Goal: Transaction & Acquisition: Purchase product/service

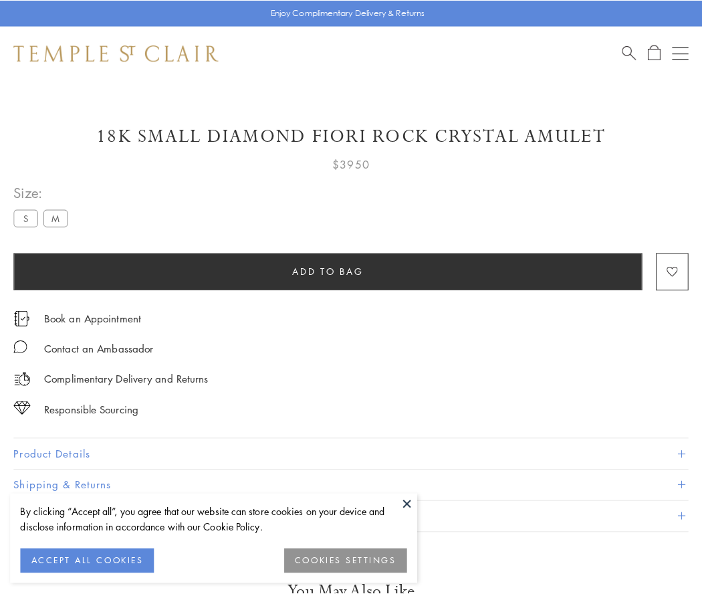
scroll to position [22, 0]
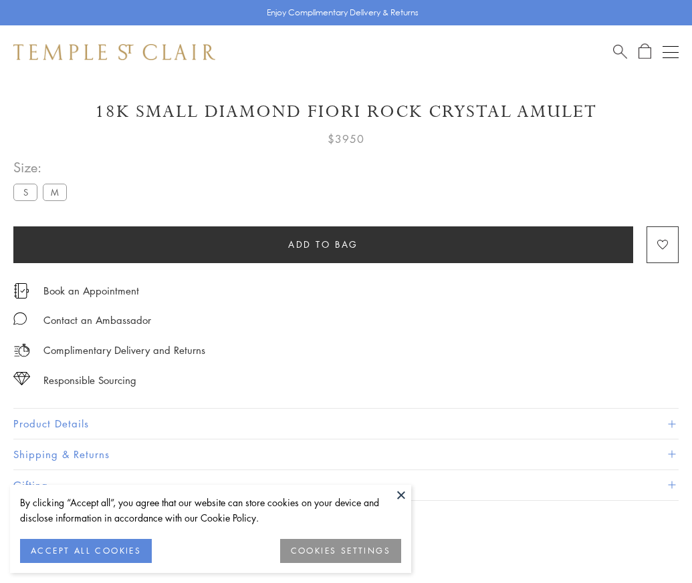
click at [323, 244] on span "Add to bag" at bounding box center [323, 244] width 70 height 15
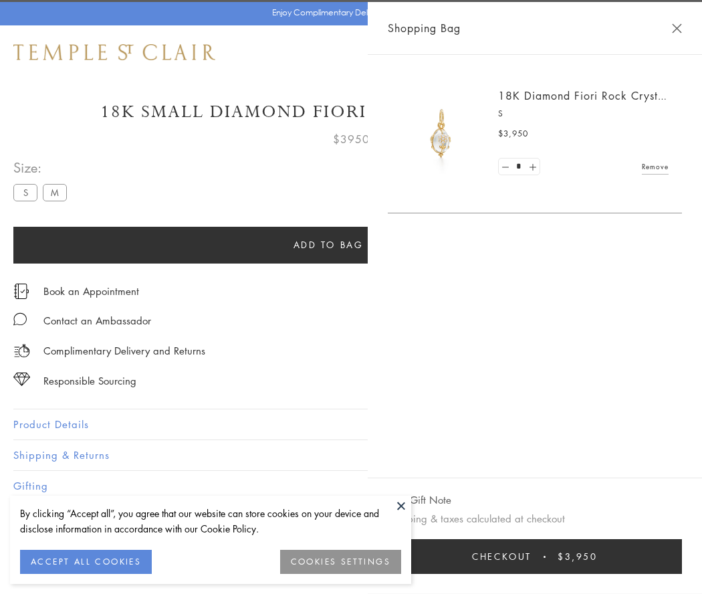
click at [531, 556] on span "Checkout" at bounding box center [501, 556] width 59 height 15
